Goal: Task Accomplishment & Management: Manage account settings

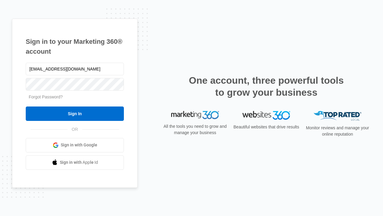
type input "[EMAIL_ADDRESS][DOMAIN_NAME]"
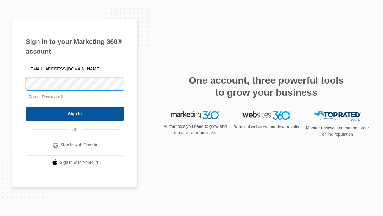
click at [75, 113] on input "Sign In" at bounding box center [75, 113] width 98 height 14
